Goal: Information Seeking & Learning: Check status

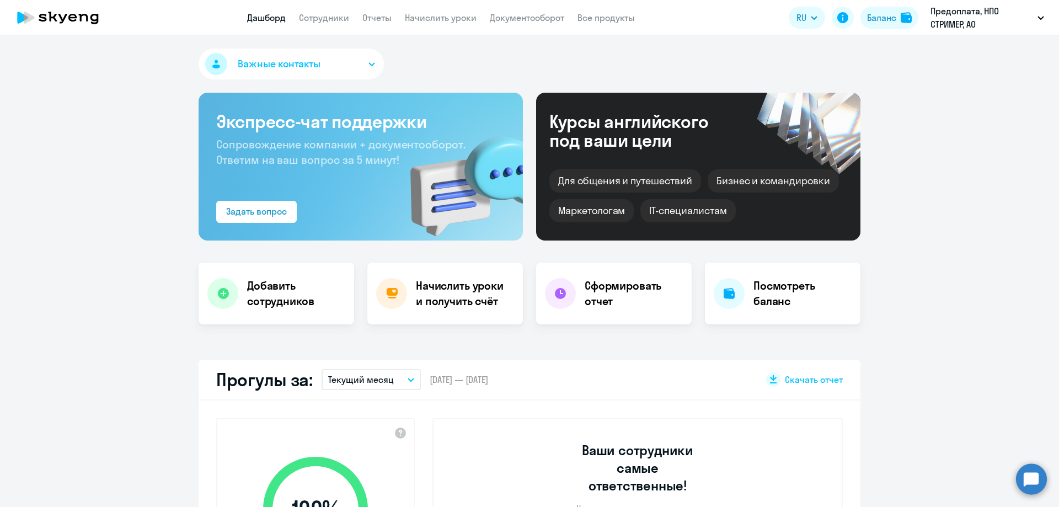
select select "30"
click at [336, 16] on link "Сотрудники" at bounding box center [324, 17] width 50 height 11
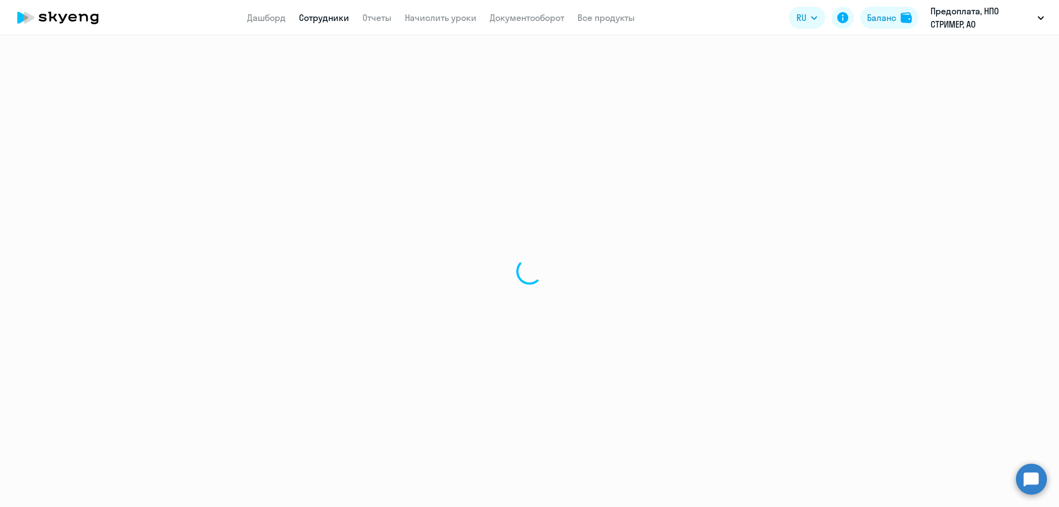
select select "30"
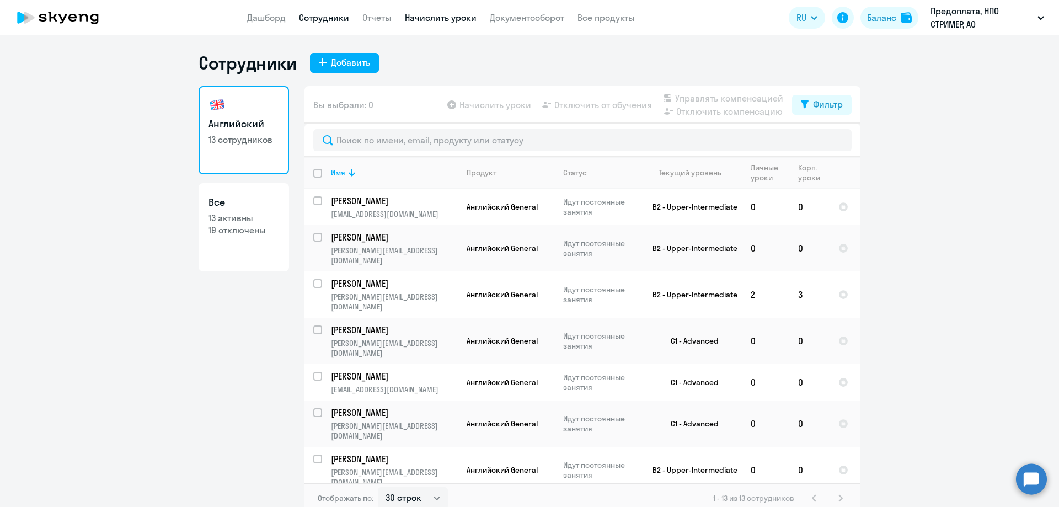
click at [444, 15] on link "Начислить уроки" at bounding box center [441, 17] width 72 height 11
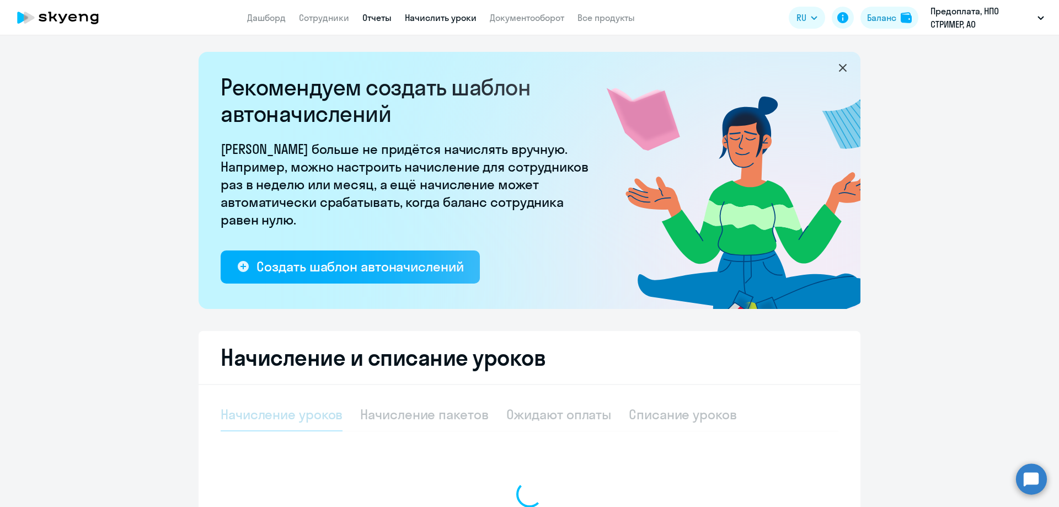
select select "10"
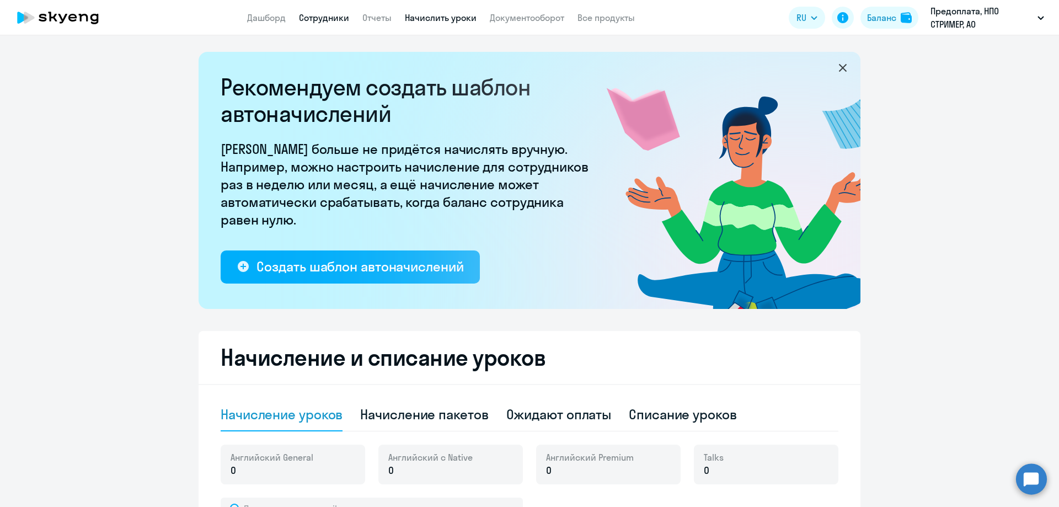
click at [327, 16] on link "Сотрудники" at bounding box center [324, 17] width 50 height 11
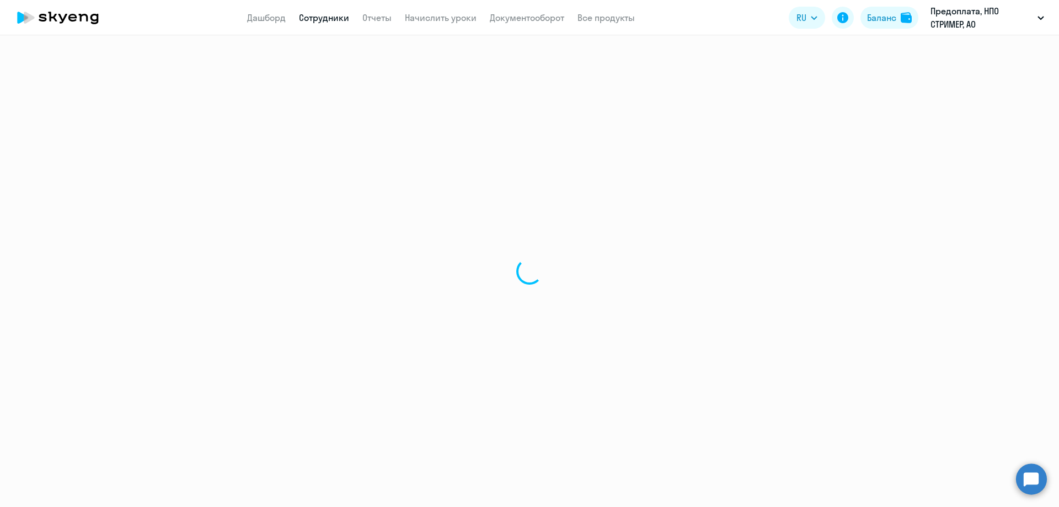
select select "30"
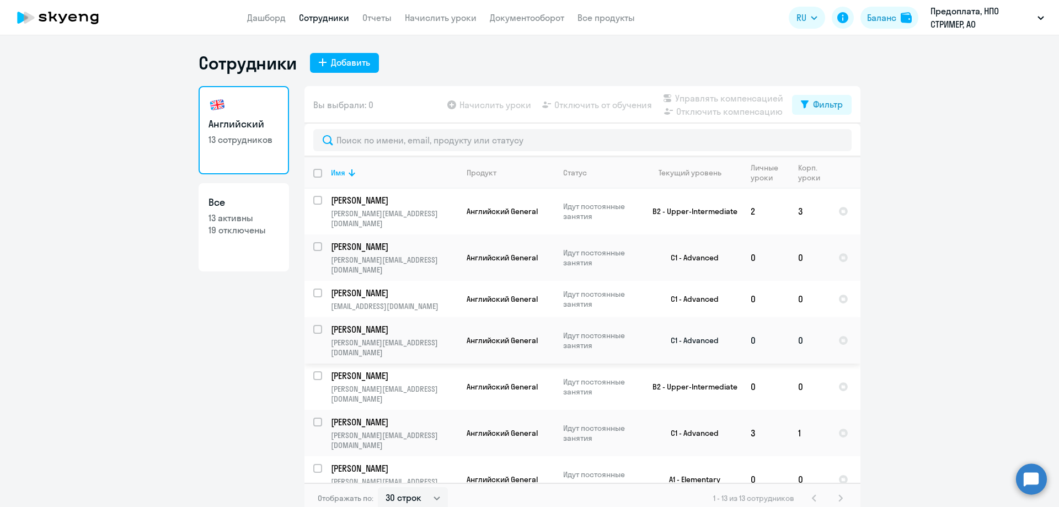
scroll to position [179, 0]
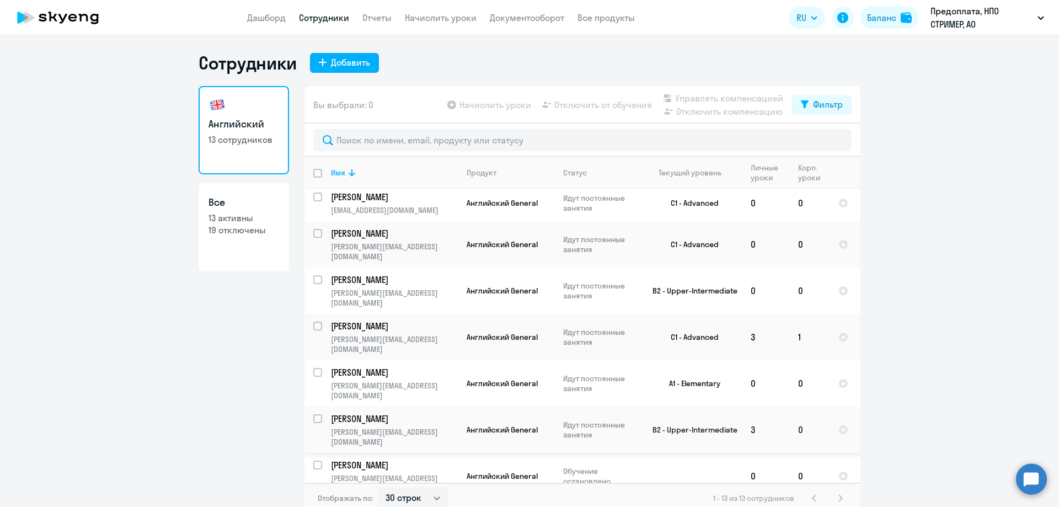
click at [371, 413] on p "[PERSON_NAME]" at bounding box center [393, 419] width 125 height 12
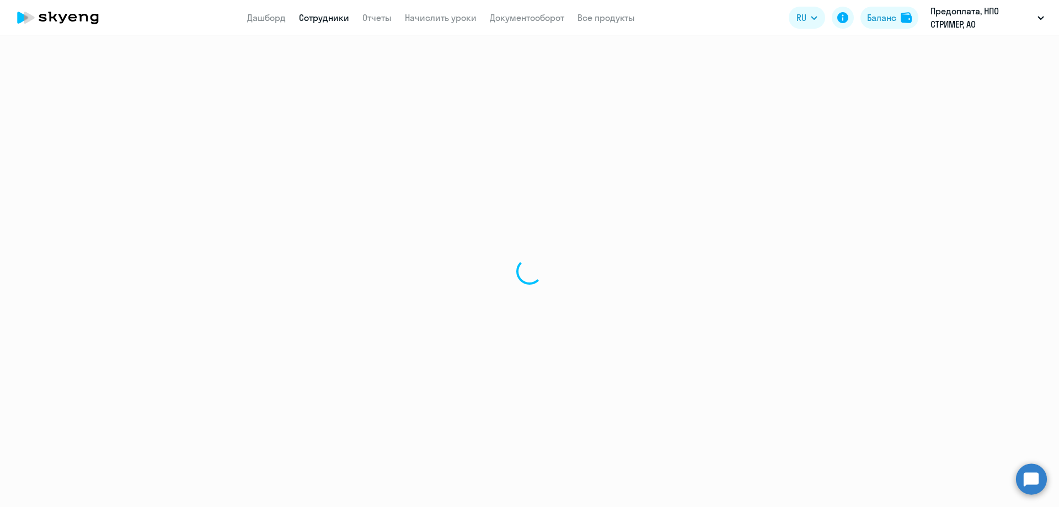
select select "english"
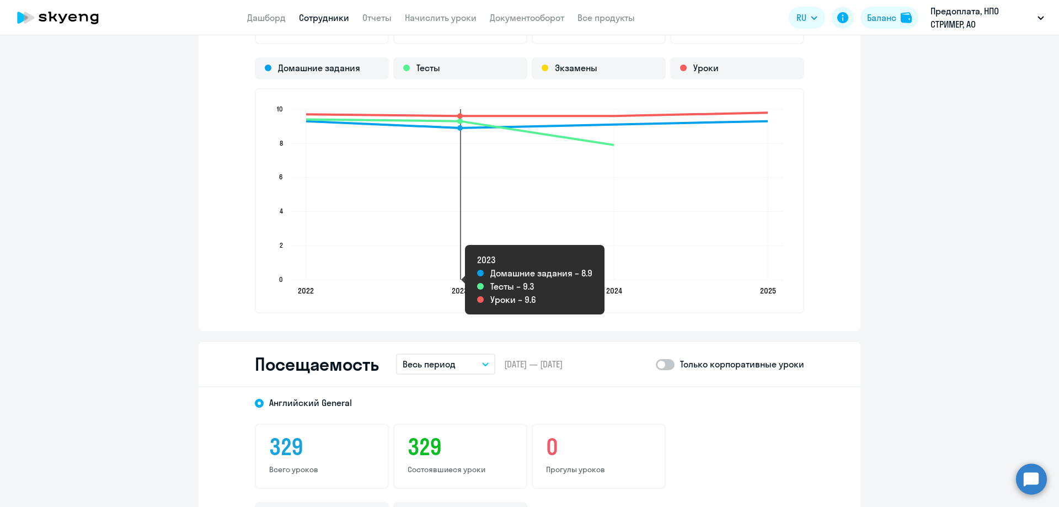
scroll to position [1324, 0]
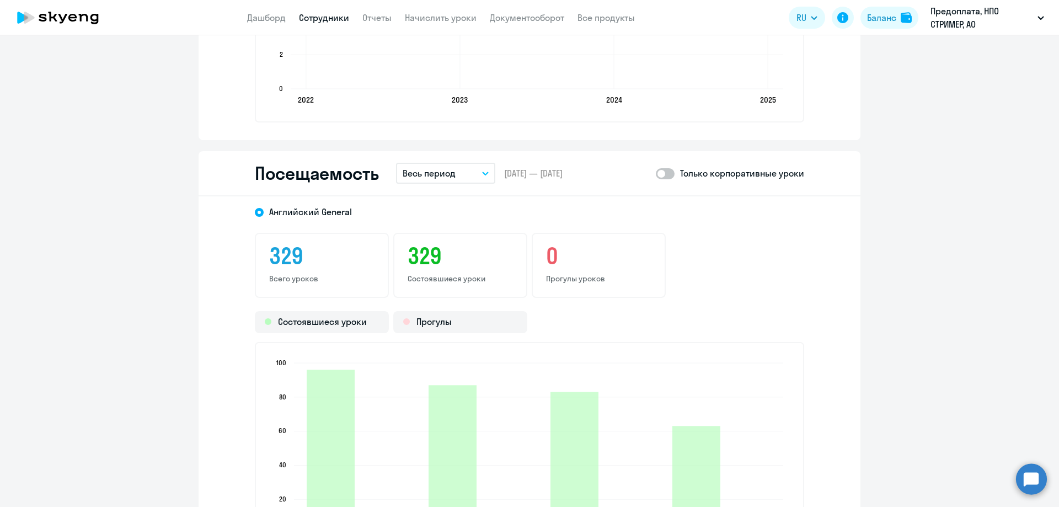
click at [437, 180] on button "Весь период" at bounding box center [445, 173] width 99 height 21
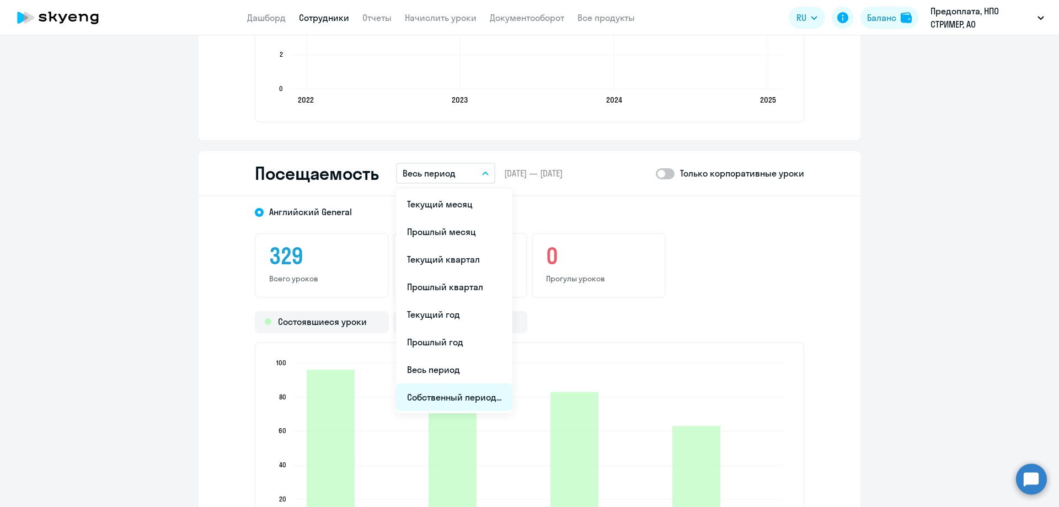
click at [425, 398] on li "Собственный период..." at bounding box center [454, 397] width 116 height 28
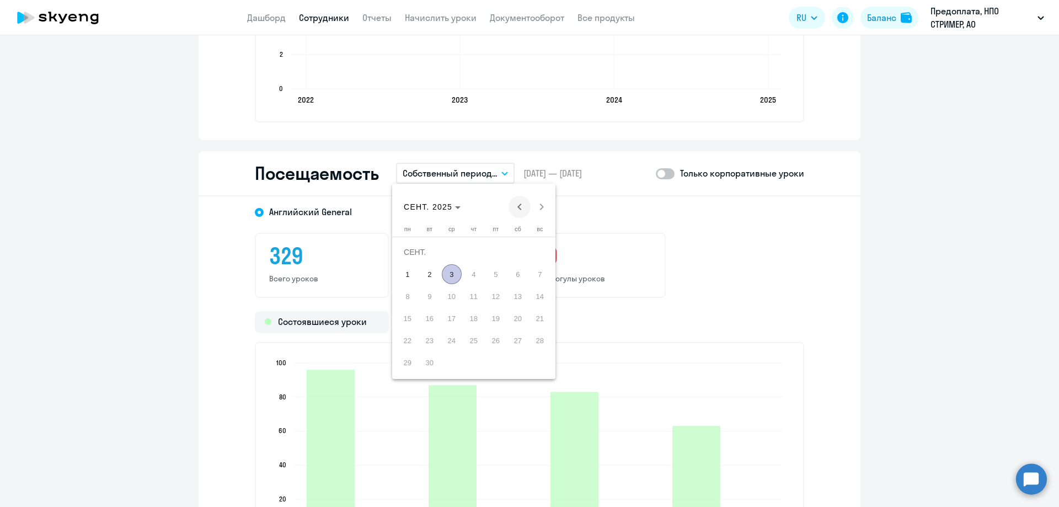
click at [521, 200] on span "Previous month" at bounding box center [519, 207] width 22 height 22
click at [490, 249] on span "1" at bounding box center [496, 252] width 20 height 20
click at [548, 345] on span "31" at bounding box center [540, 340] width 20 height 20
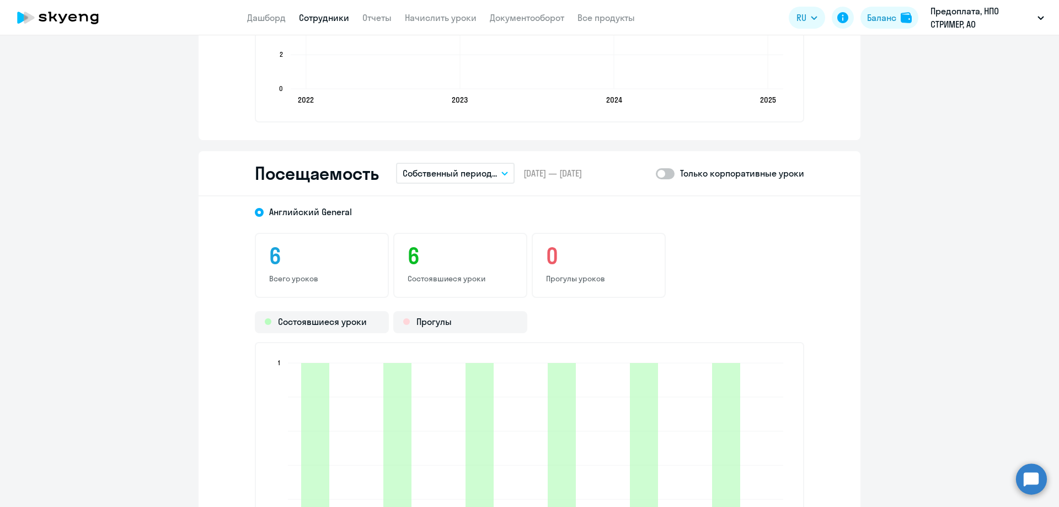
click at [668, 176] on span at bounding box center [665, 173] width 19 height 11
click at [656, 174] on input "checkbox" at bounding box center [655, 173] width 1 height 1
click at [660, 172] on span at bounding box center [665, 173] width 19 height 11
click at [656, 173] on input "checkbox" at bounding box center [655, 173] width 1 height 1
checkbox input "false"
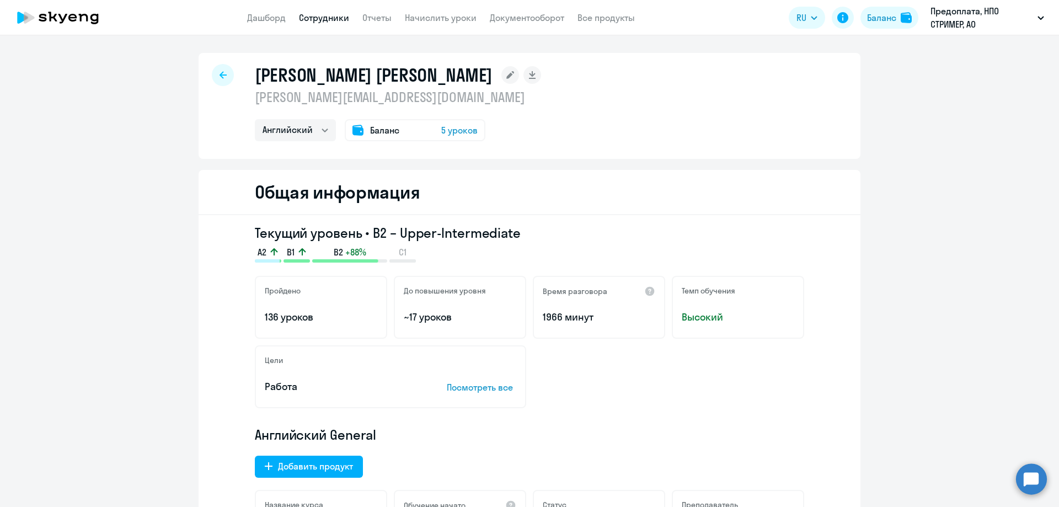
select select "english"
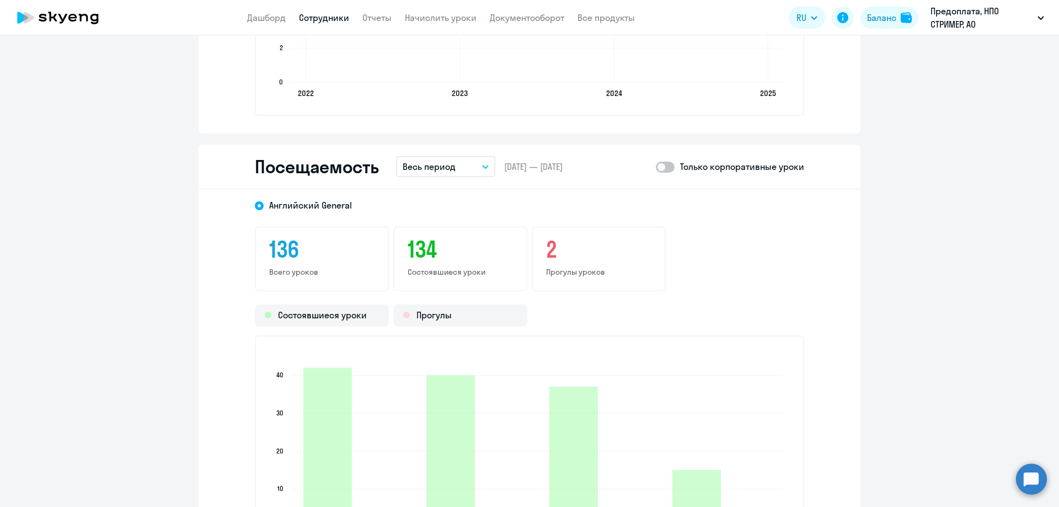
scroll to position [1324, 0]
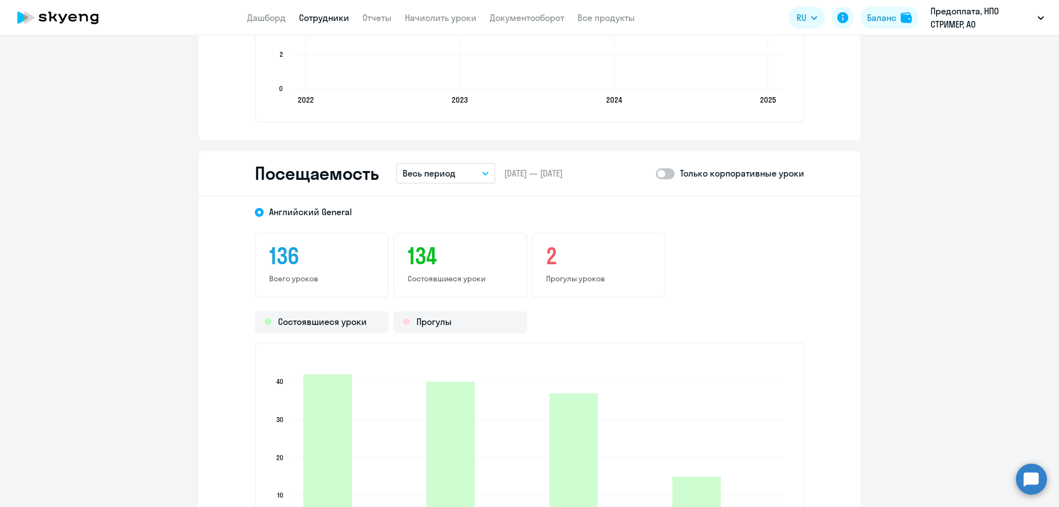
click at [419, 176] on p "Весь период" at bounding box center [429, 173] width 53 height 13
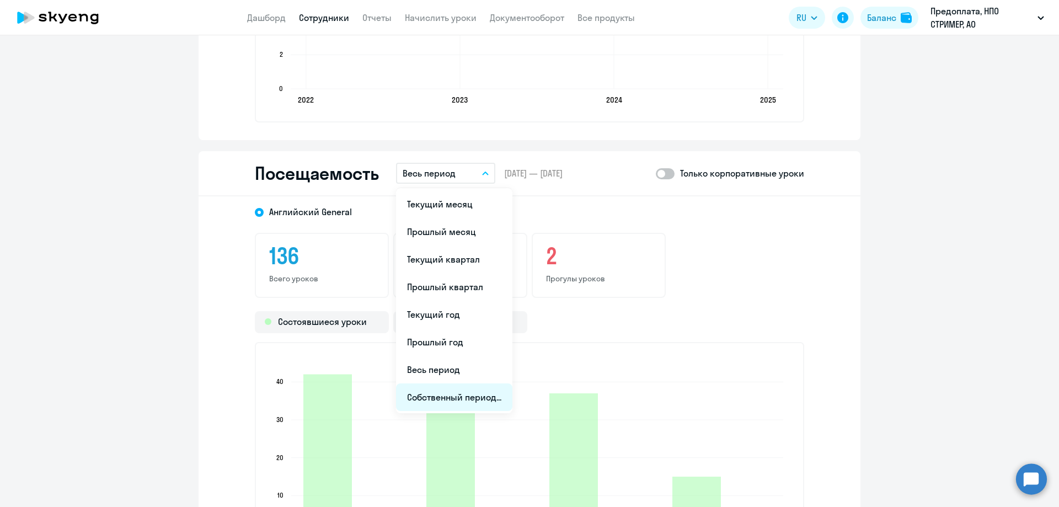
click at [421, 385] on li "Собственный период..." at bounding box center [454, 397] width 116 height 28
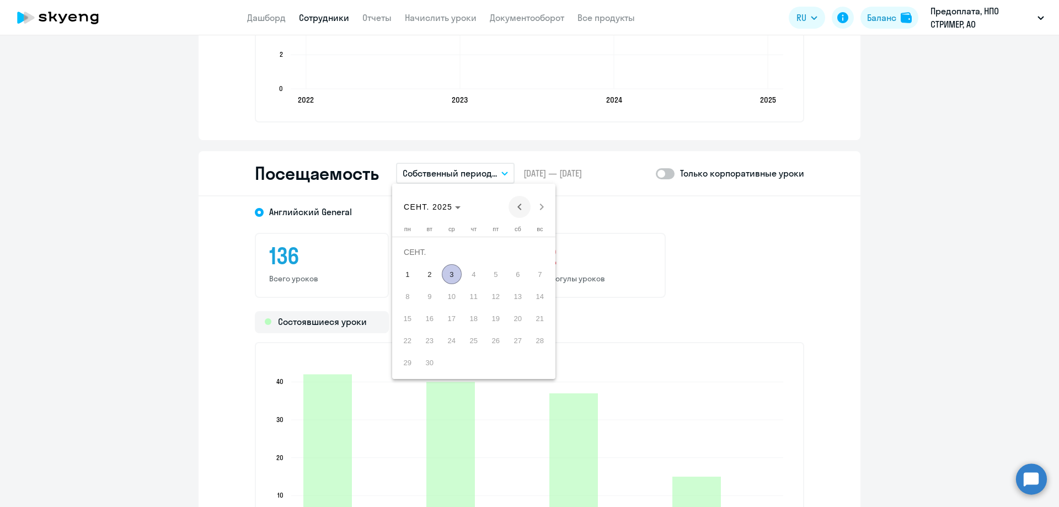
click at [522, 208] on span "Previous month" at bounding box center [519, 207] width 22 height 22
click at [541, 254] on span "1" at bounding box center [540, 252] width 20 height 20
click at [543, 205] on span "Next month" at bounding box center [542, 207] width 22 height 22
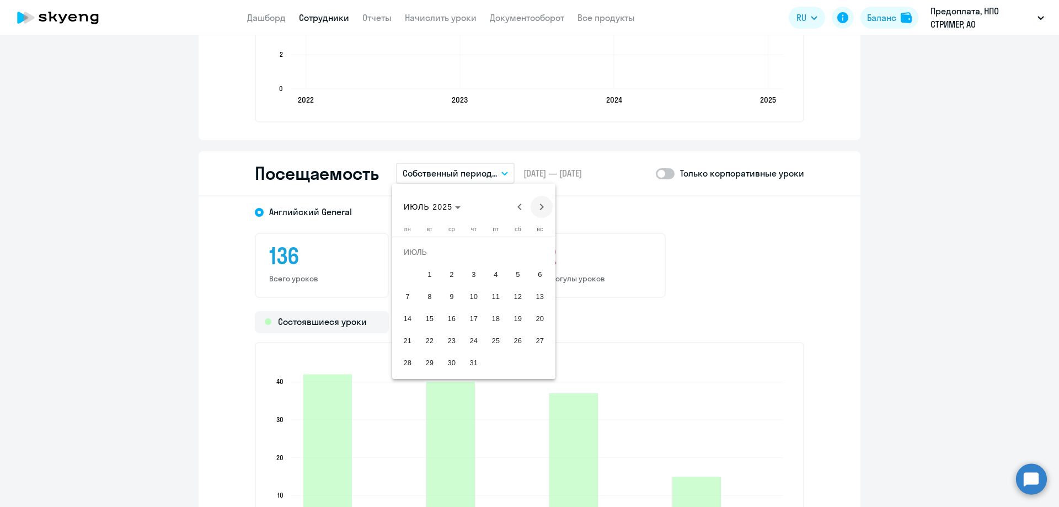
click at [543, 205] on span "Next month" at bounding box center [542, 207] width 22 height 22
click at [535, 336] on span "31" at bounding box center [540, 340] width 20 height 20
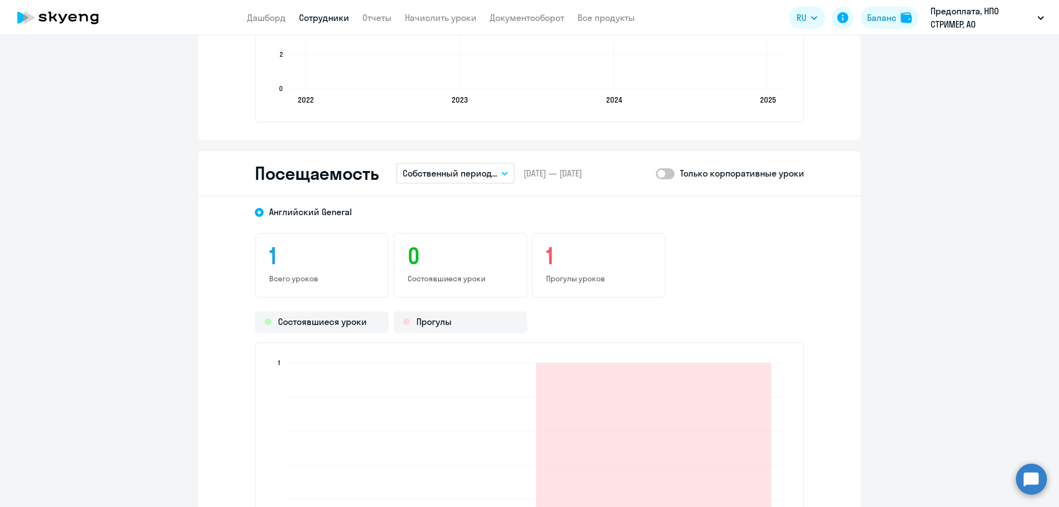
click at [667, 172] on span at bounding box center [665, 173] width 19 height 11
click at [656, 173] on input "checkbox" at bounding box center [655, 173] width 1 height 1
click at [663, 172] on span at bounding box center [665, 173] width 19 height 11
click at [656, 173] on input "checkbox" at bounding box center [655, 173] width 1 height 1
click at [500, 167] on button "Собственный период..." at bounding box center [455, 173] width 119 height 21
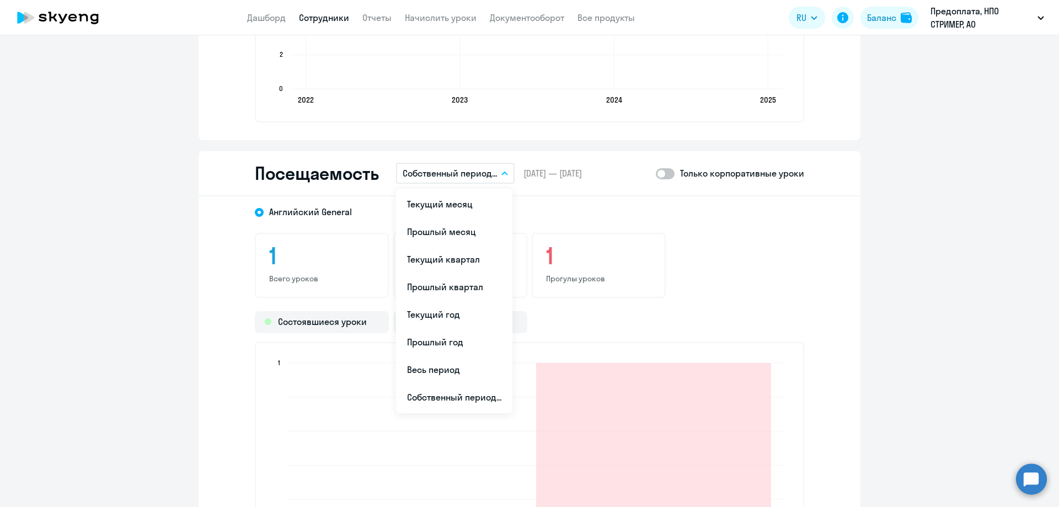
click at [498, 167] on button "Собственный период..." at bounding box center [455, 173] width 119 height 21
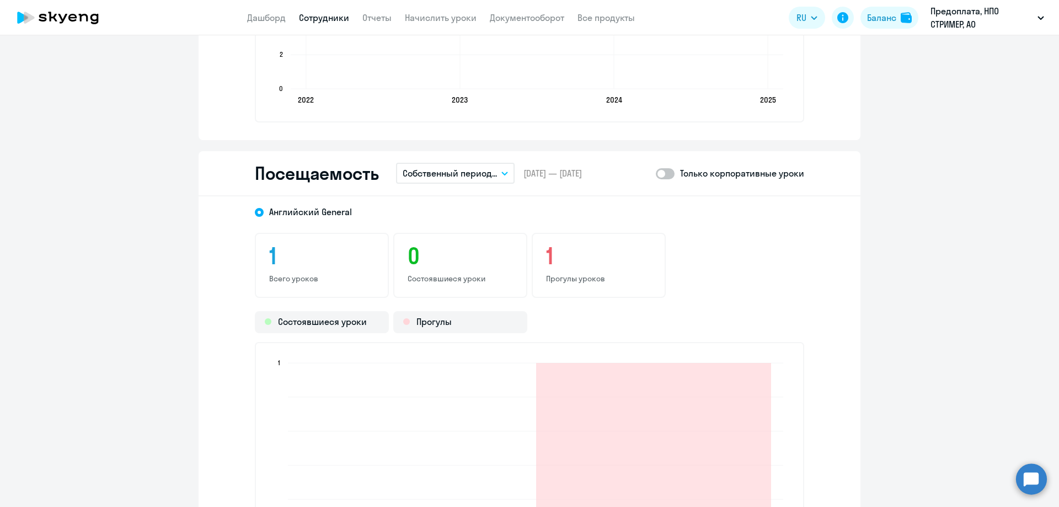
drag, startPoint x: 496, startPoint y: 170, endPoint x: 494, endPoint y: 176, distance: 6.5
click at [496, 170] on button "Собственный период..." at bounding box center [455, 173] width 119 height 21
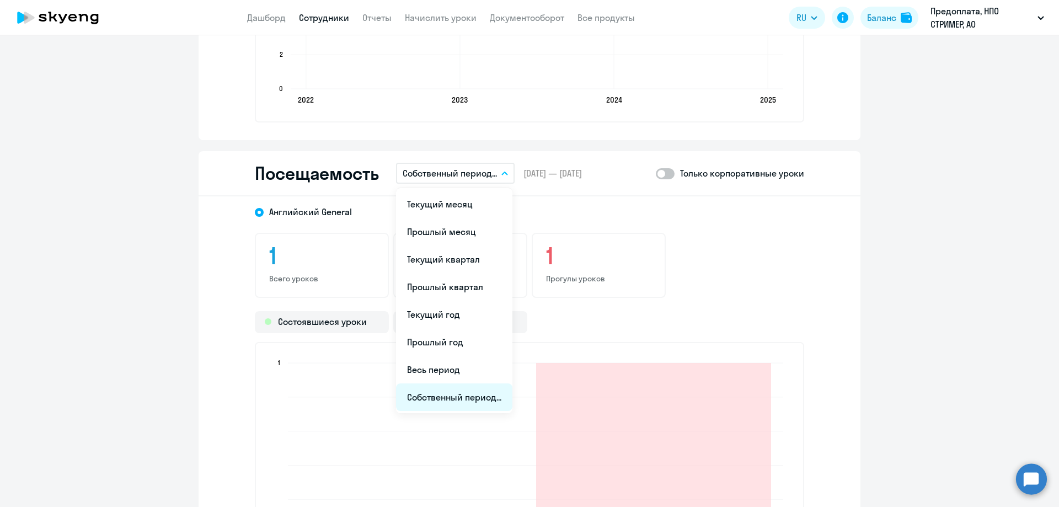
click at [436, 403] on li "Собственный период..." at bounding box center [454, 397] width 116 height 28
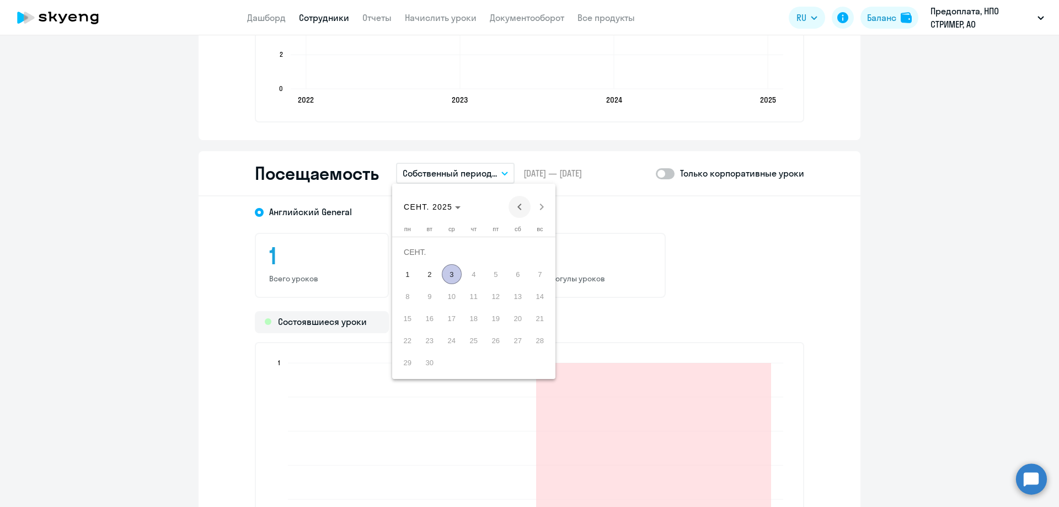
click at [513, 208] on span "Previous month" at bounding box center [519, 207] width 22 height 22
click at [514, 208] on span "Previous month" at bounding box center [519, 207] width 22 height 22
click at [435, 279] on span "1" at bounding box center [430, 274] width 20 height 20
click at [476, 366] on span "31" at bounding box center [474, 362] width 20 height 20
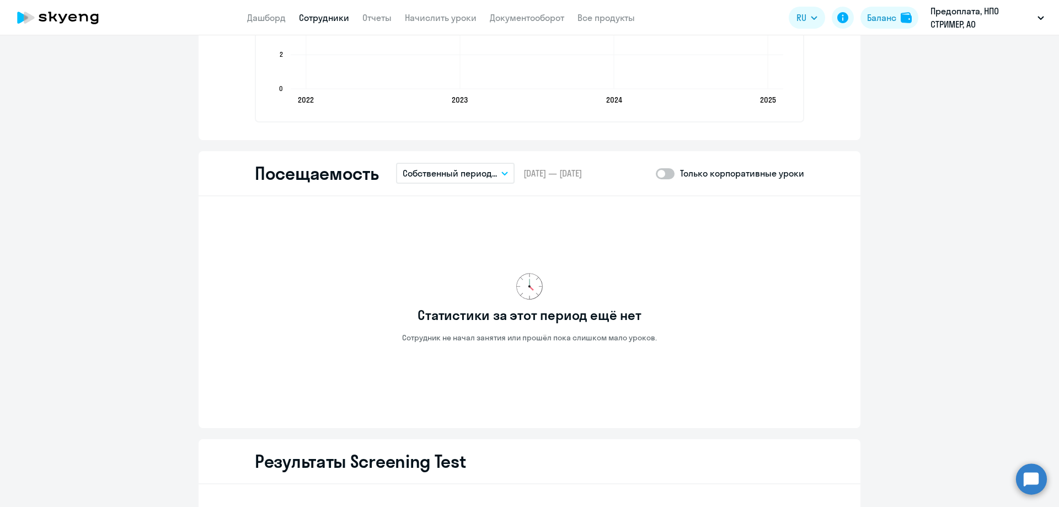
click at [499, 163] on button "Собственный период..." at bounding box center [455, 173] width 119 height 21
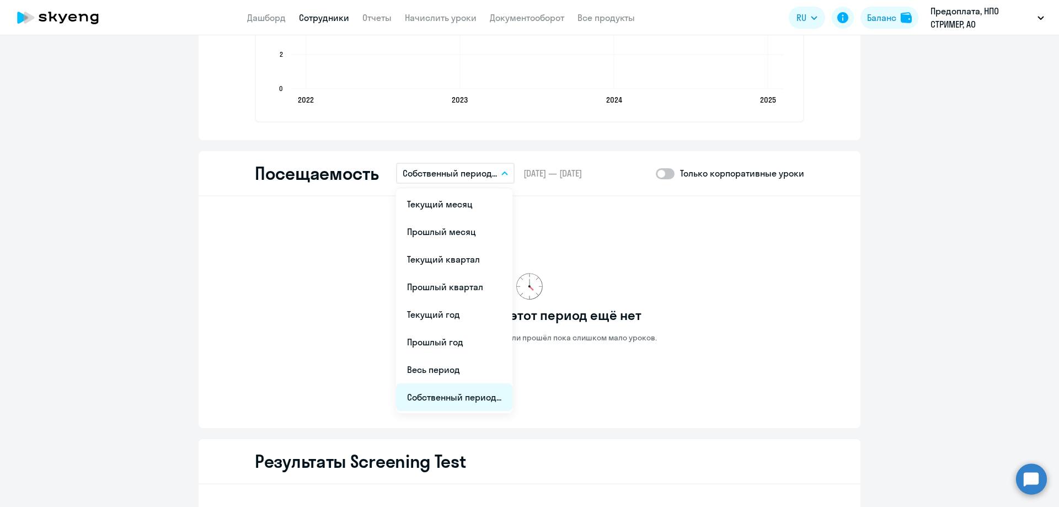
click at [417, 402] on li "Собственный период..." at bounding box center [454, 397] width 116 height 28
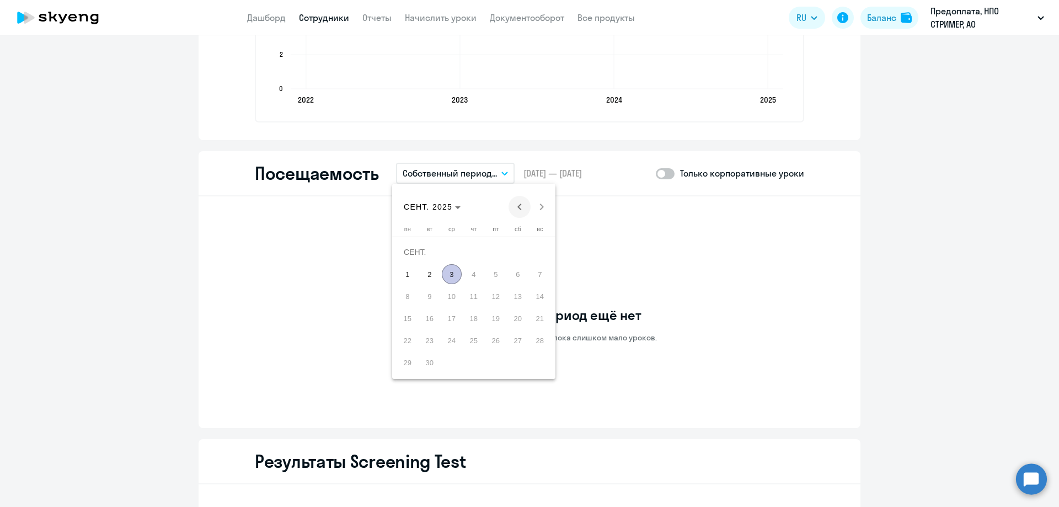
click at [518, 203] on span "Previous month" at bounding box center [519, 207] width 22 height 22
click at [495, 258] on span "1" at bounding box center [496, 252] width 20 height 20
click at [540, 344] on span "31" at bounding box center [540, 340] width 20 height 20
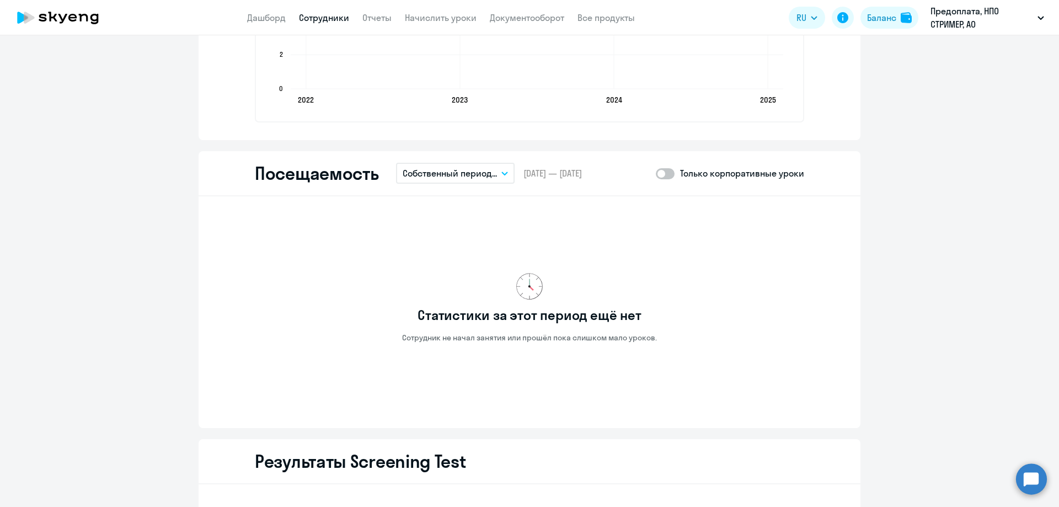
click at [508, 178] on button "Собственный период..." at bounding box center [455, 173] width 119 height 21
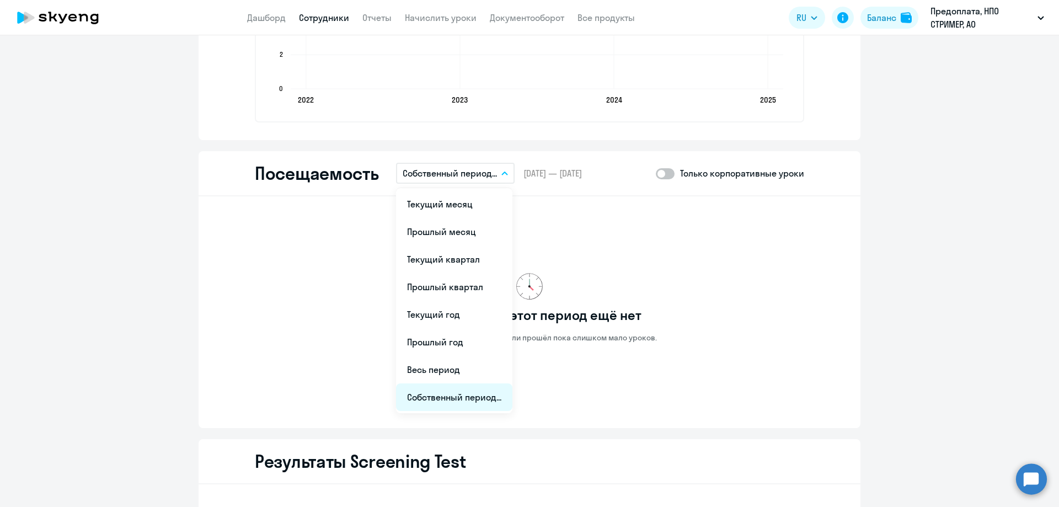
click at [423, 394] on li "Собственный период..." at bounding box center [454, 397] width 116 height 28
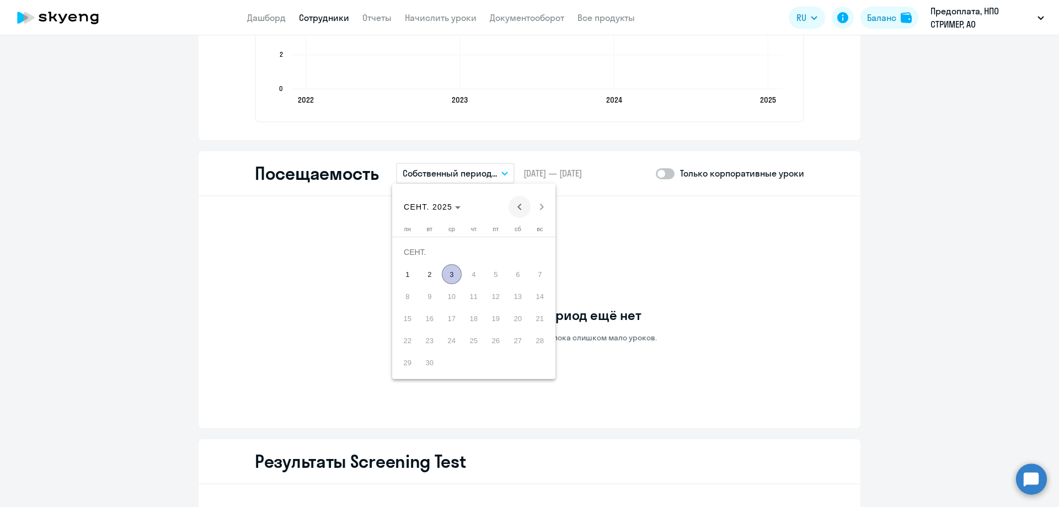
click at [518, 203] on span "Previous month" at bounding box center [519, 207] width 22 height 22
click at [534, 249] on span "1" at bounding box center [540, 252] width 20 height 20
click at [408, 362] on span "30" at bounding box center [408, 362] width 20 height 20
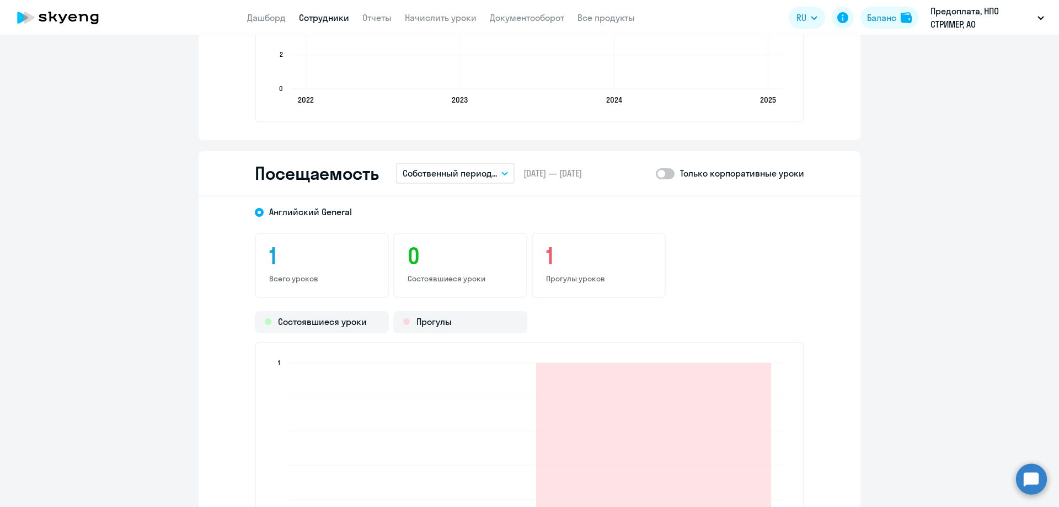
click at [667, 176] on span at bounding box center [665, 173] width 19 height 11
click at [656, 174] on input "checkbox" at bounding box center [655, 173] width 1 height 1
click at [663, 174] on span at bounding box center [665, 173] width 19 height 11
click at [656, 174] on input "checkbox" at bounding box center [655, 173] width 1 height 1
checkbox input "false"
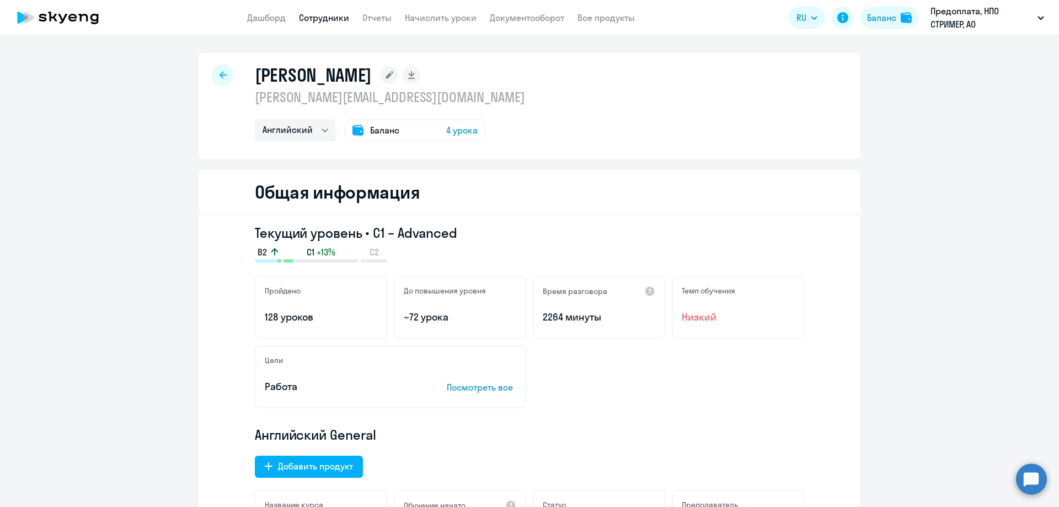
select select "english"
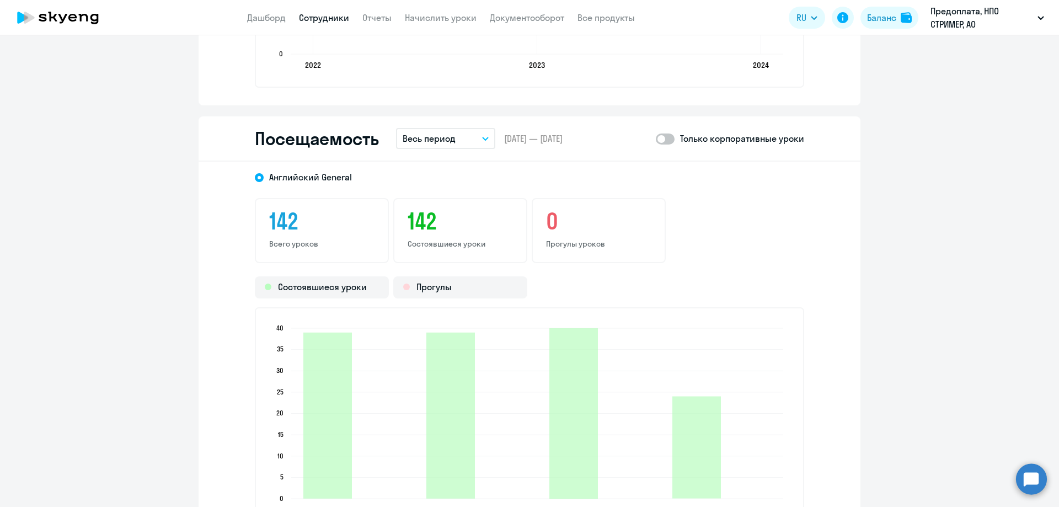
scroll to position [1434, 0]
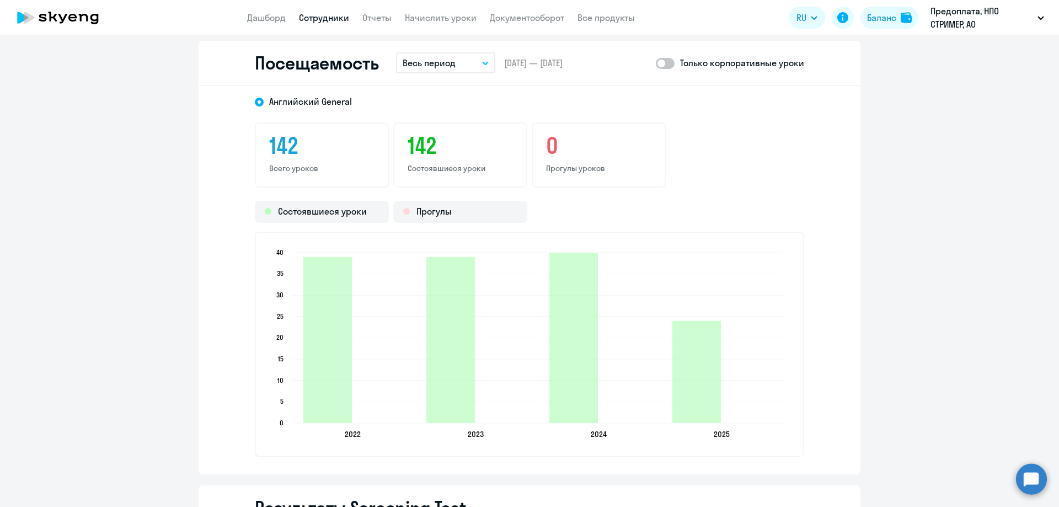
click at [452, 58] on button "Весь период" at bounding box center [445, 62] width 99 height 21
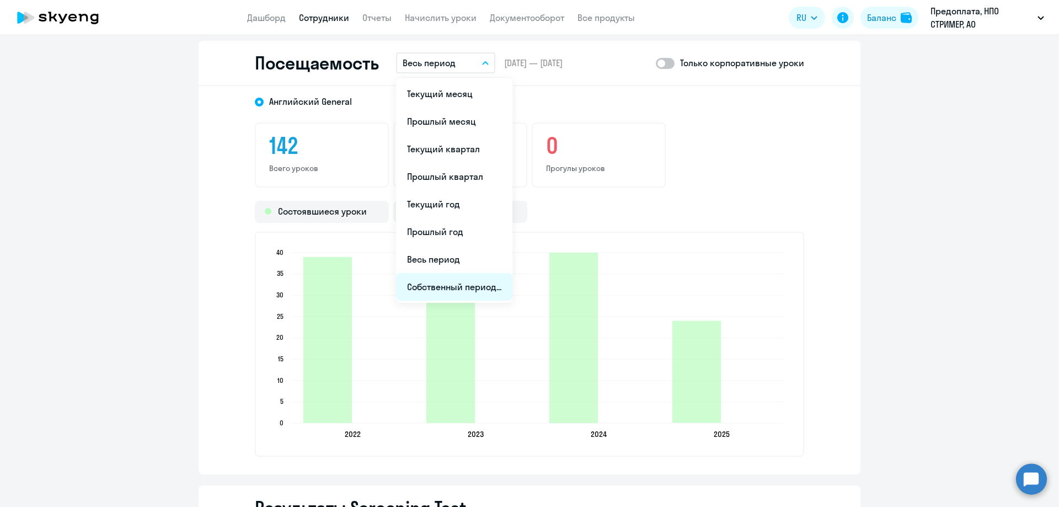
click at [443, 290] on li "Собственный период..." at bounding box center [454, 287] width 116 height 28
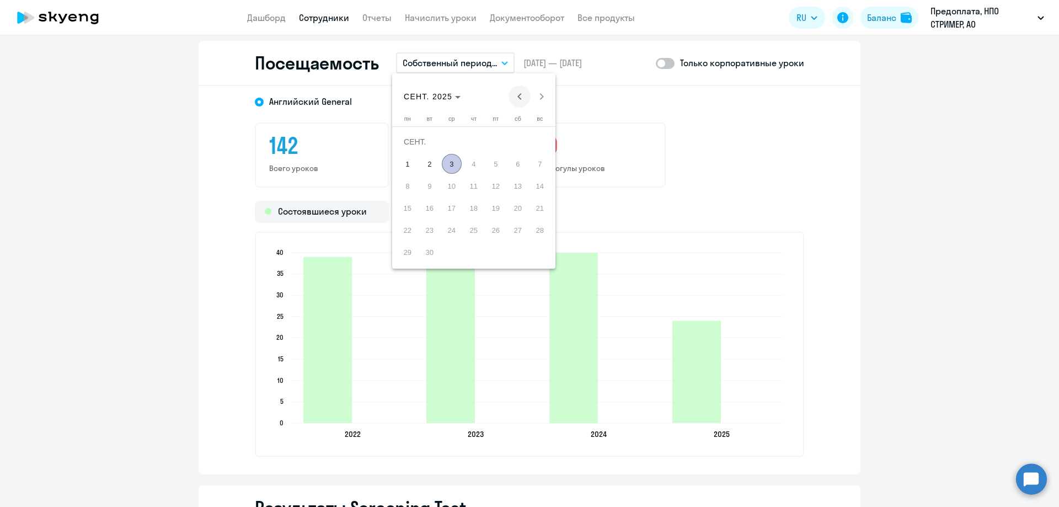
click at [513, 93] on span "Previous month" at bounding box center [519, 96] width 22 height 22
click at [512, 97] on span "Previous month" at bounding box center [519, 96] width 22 height 22
click at [438, 164] on span "1" at bounding box center [430, 164] width 20 height 20
click at [537, 97] on span "Next month" at bounding box center [542, 96] width 22 height 22
click at [534, 228] on span "31" at bounding box center [540, 230] width 20 height 20
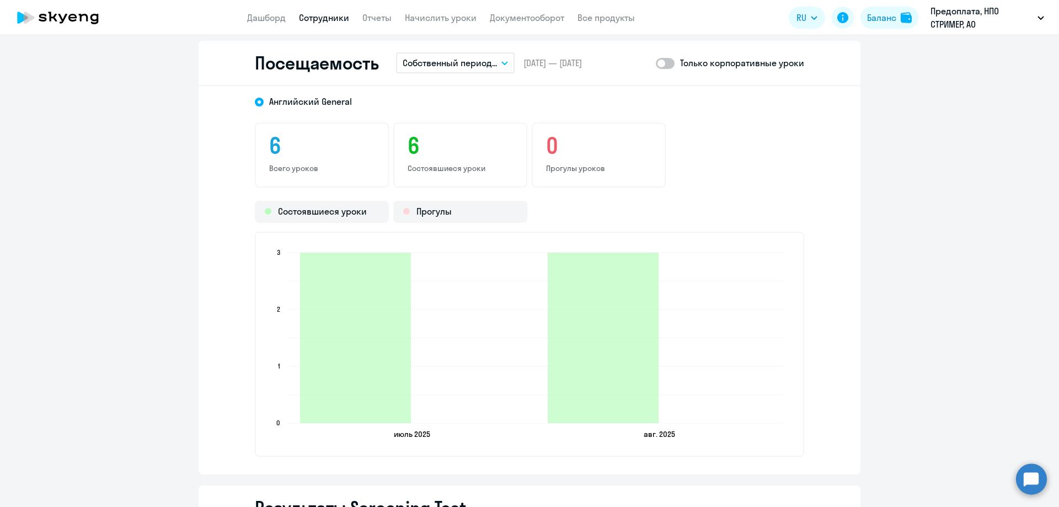
click at [665, 65] on span at bounding box center [665, 63] width 19 height 11
click at [656, 63] on input "checkbox" at bounding box center [655, 63] width 1 height 1
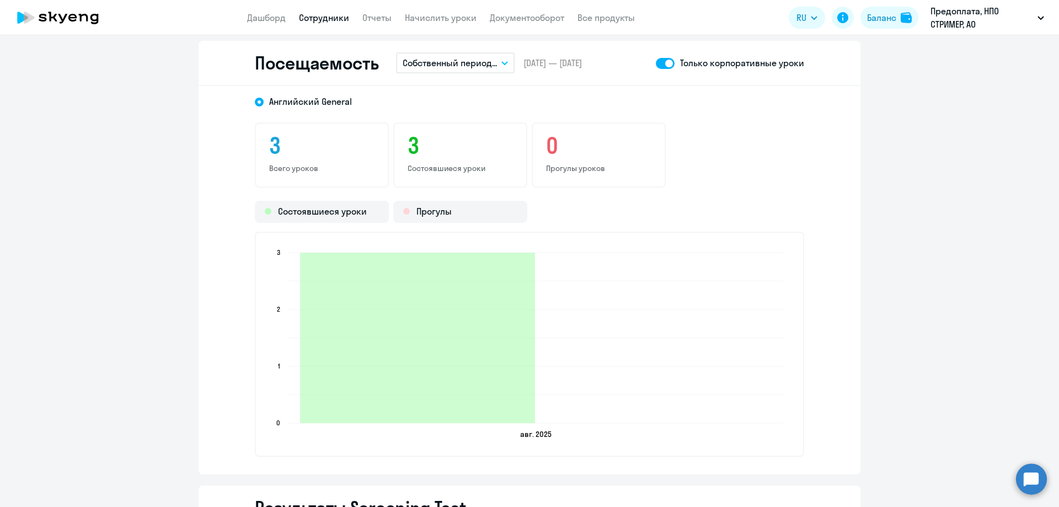
click at [661, 66] on span at bounding box center [665, 63] width 19 height 11
click at [656, 63] on input "checkbox" at bounding box center [655, 63] width 1 height 1
checkbox input "false"
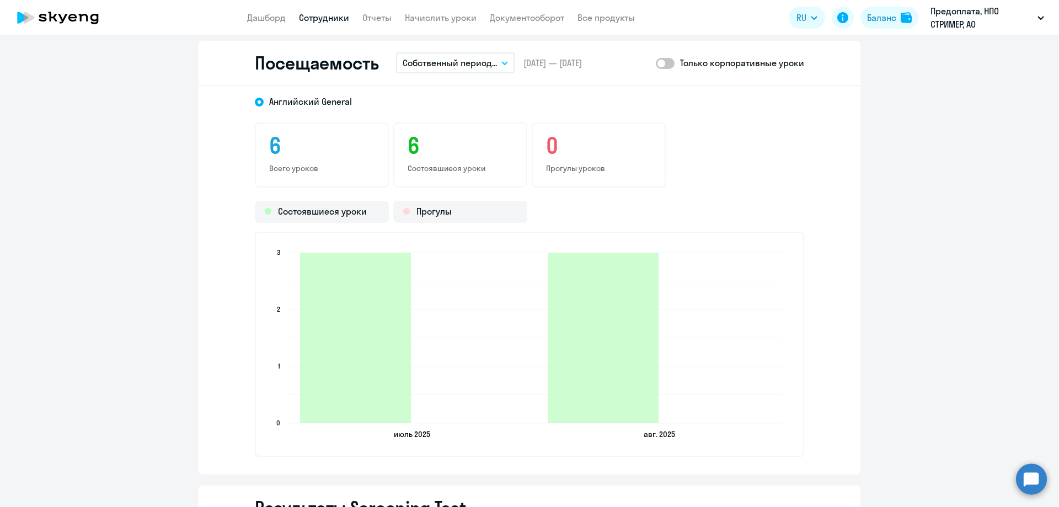
click at [475, 65] on p "Собственный период..." at bounding box center [450, 62] width 94 height 13
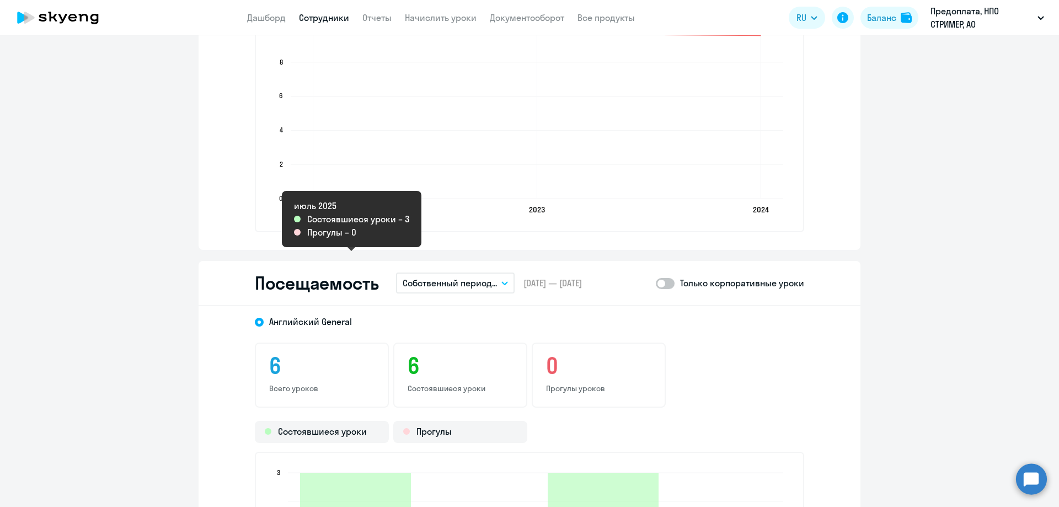
scroll to position [1213, 0]
